Goal: Navigation & Orientation: Find specific page/section

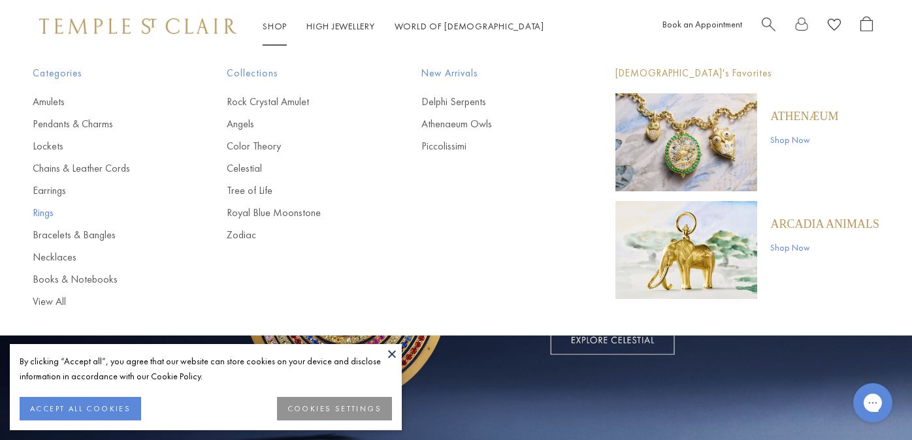
click at [46, 209] on link "Rings" at bounding box center [104, 213] width 142 height 14
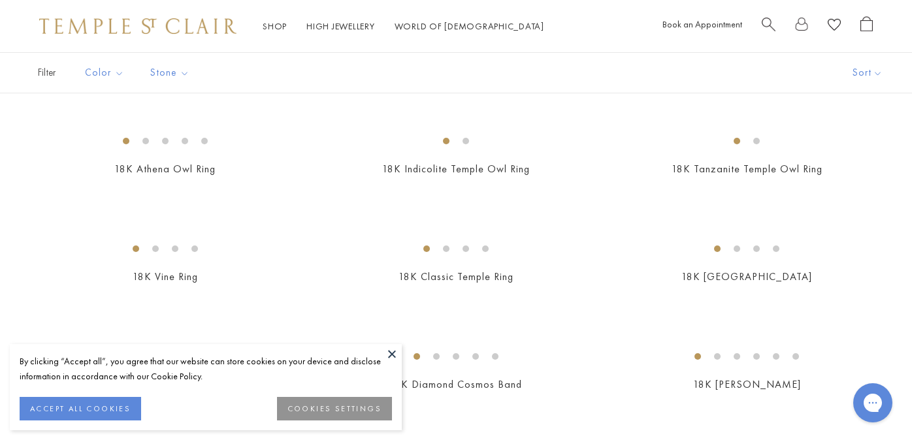
scroll to position [180, 0]
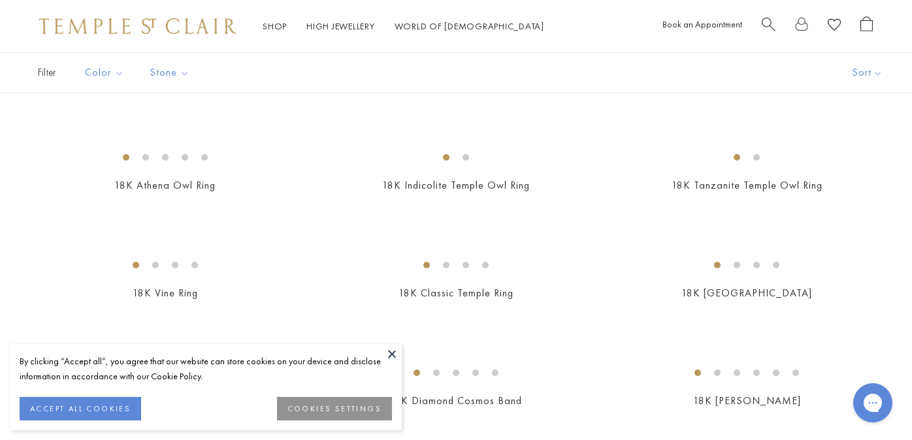
click at [90, 408] on button "ACCEPT ALL COOKIES" at bounding box center [80, 409] width 121 height 24
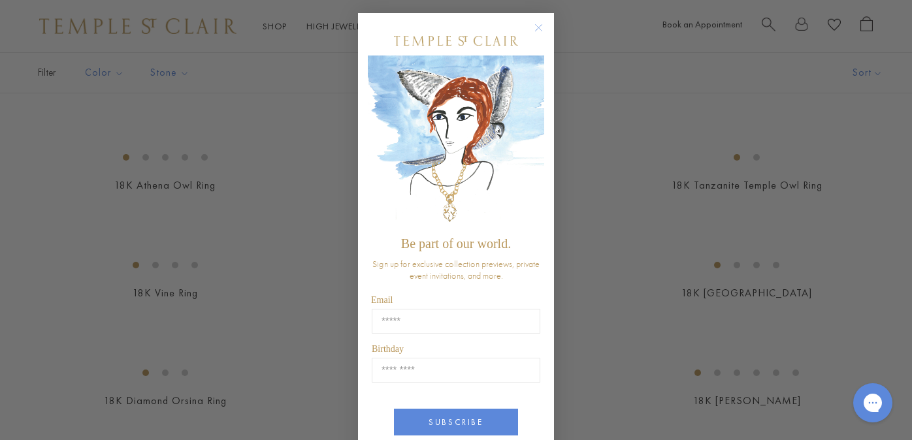
click at [534, 25] on circle "Close dialog" at bounding box center [539, 28] width 16 height 16
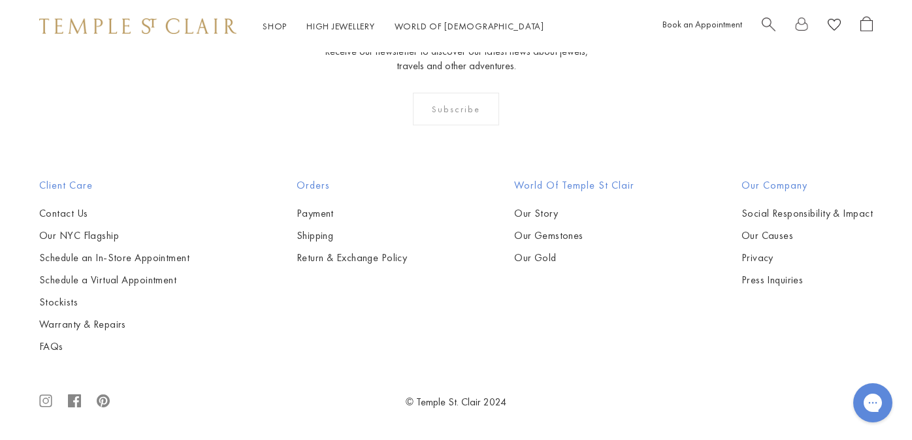
scroll to position [5856, 0]
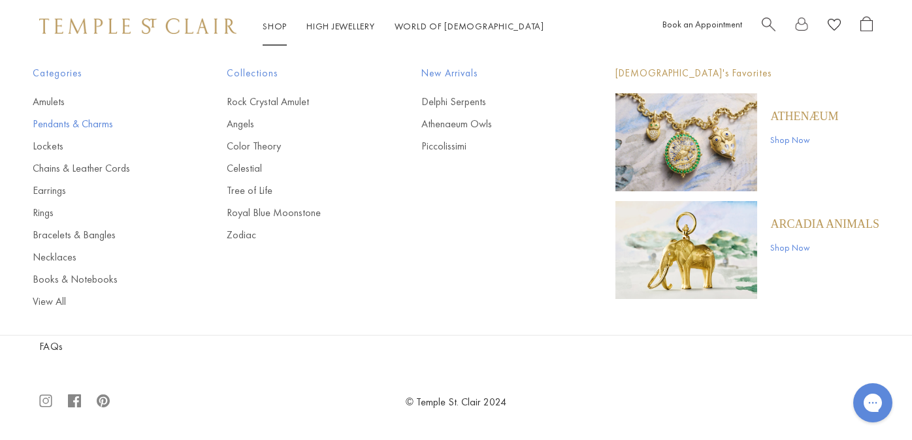
click at [84, 125] on link "Pendants & Charms" at bounding box center [104, 124] width 142 height 14
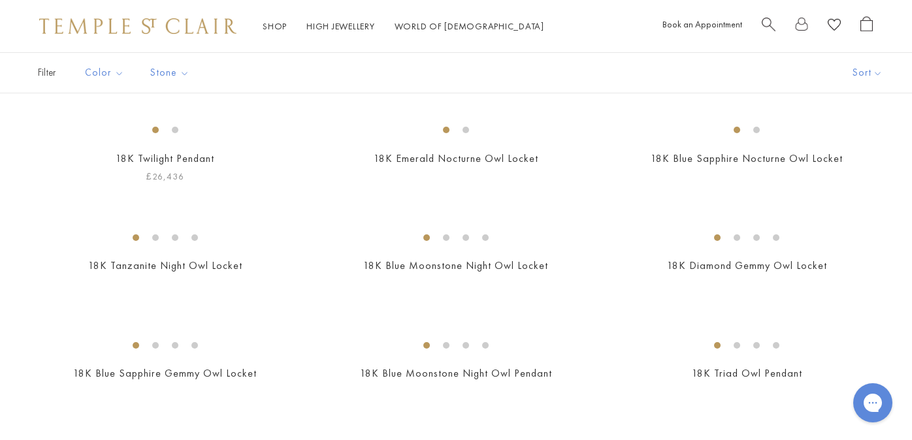
scroll to position [61, 0]
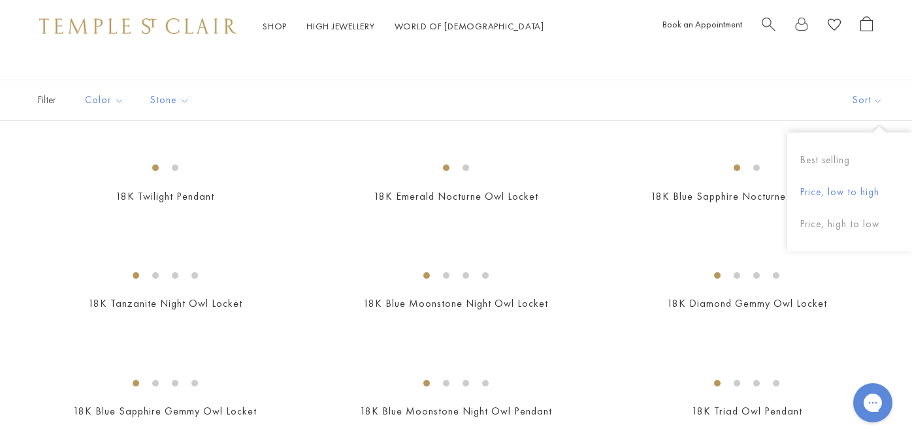
click at [853, 193] on button "Price, low to high" at bounding box center [849, 192] width 125 height 32
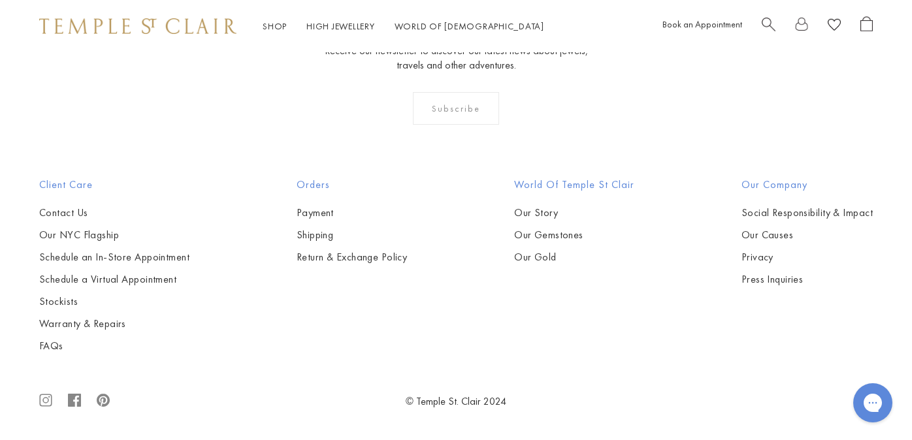
scroll to position [4683, 0]
